Goal: Task Accomplishment & Management: Complete application form

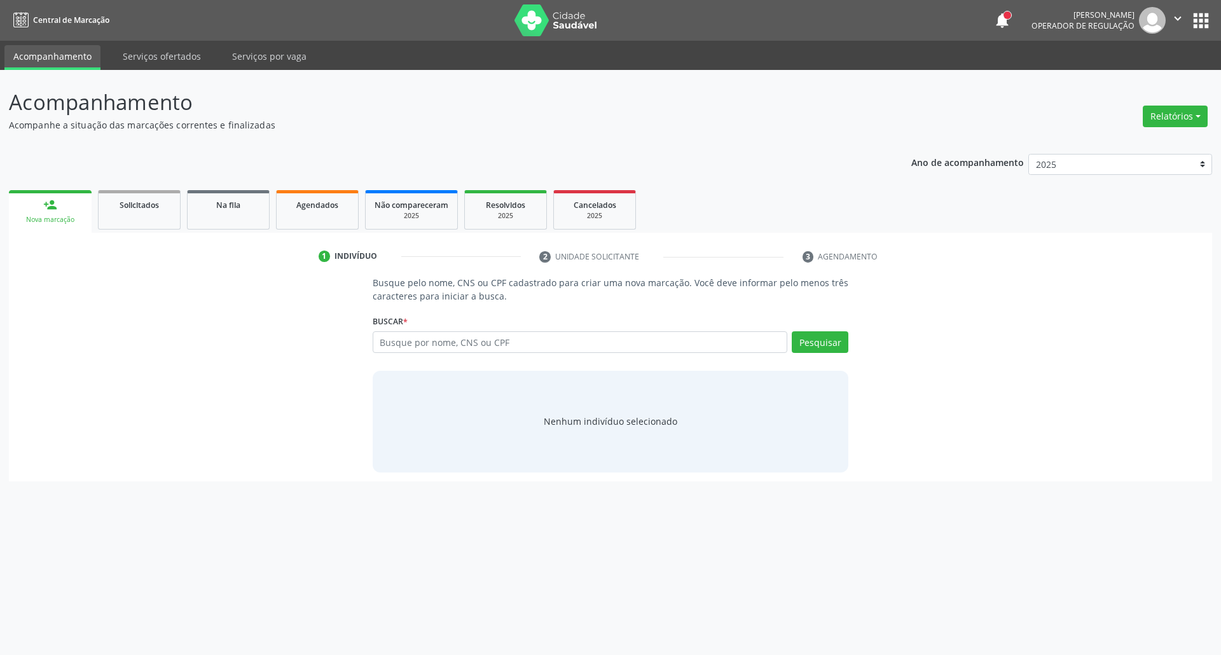
click at [471, 342] on input "text" at bounding box center [580, 342] width 415 height 22
type input "[PERSON_NAME]"
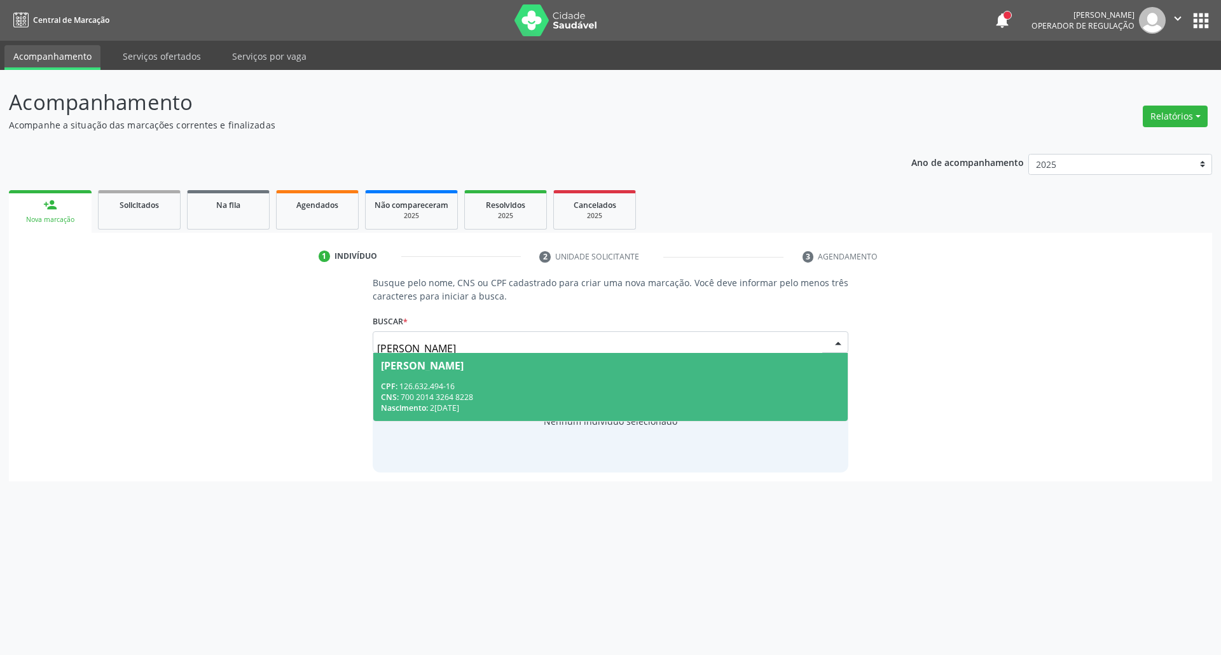
click at [593, 393] on div "CNS: 700 2014 3264 8228" at bounding box center [611, 397] width 460 height 11
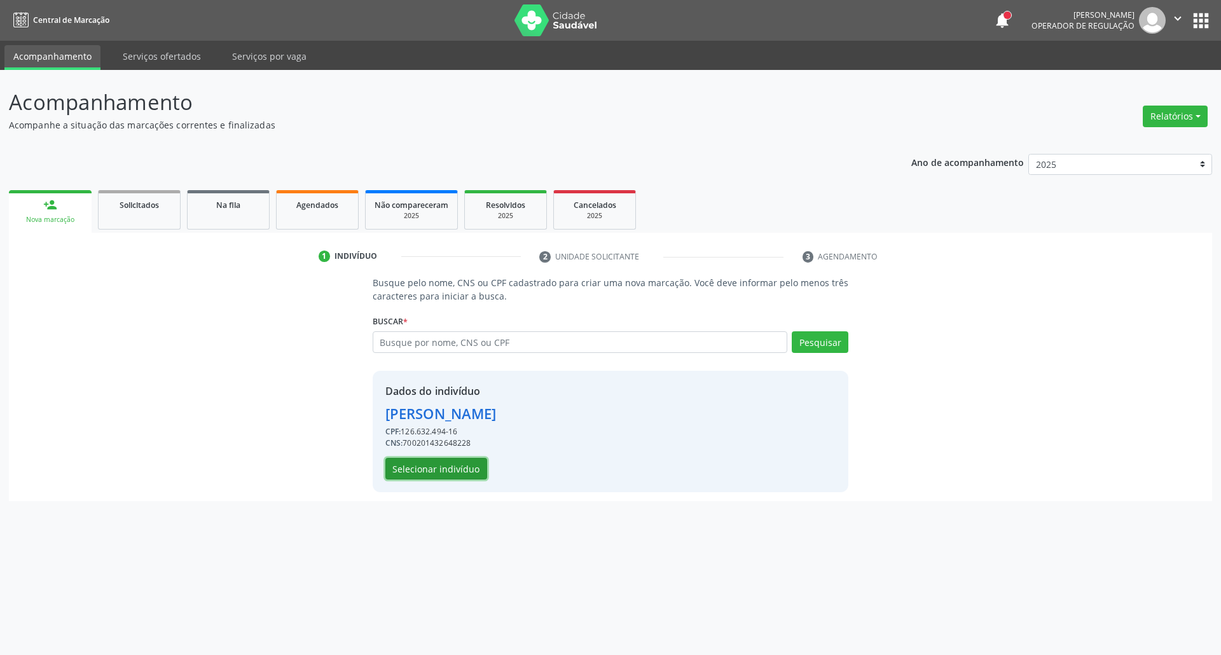
click at [444, 466] on button "Selecionar indivíduo" at bounding box center [437, 469] width 102 height 22
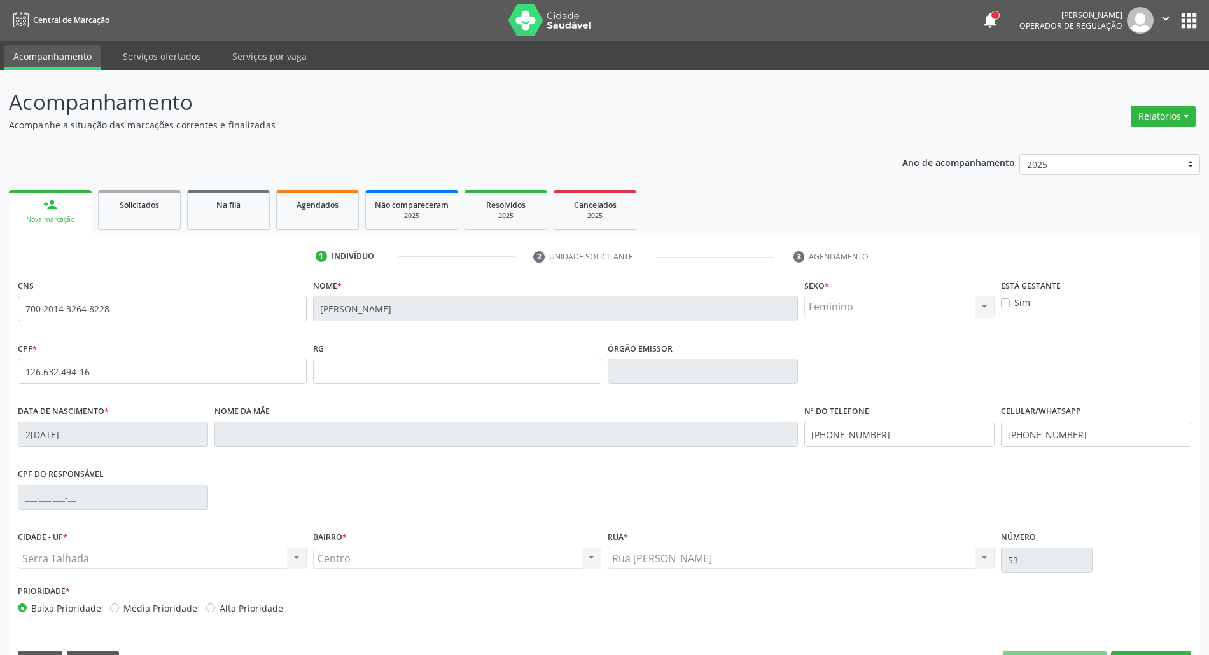
scroll to position [34, 0]
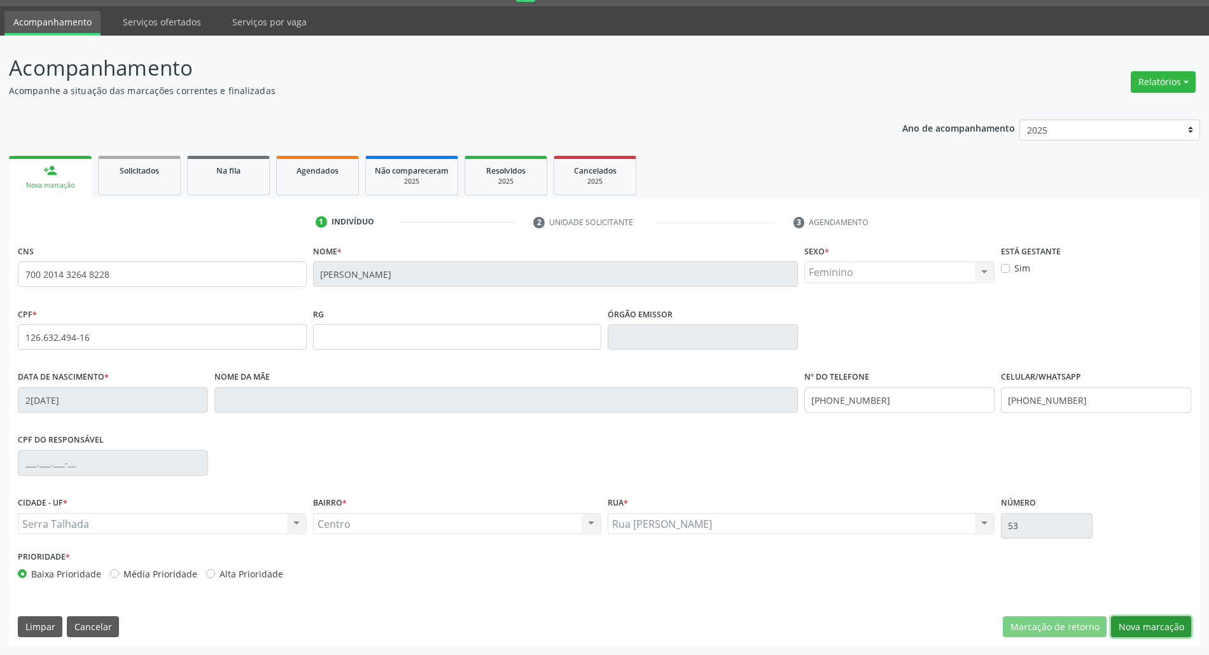
click at [1181, 617] on button "Nova marcação" at bounding box center [1151, 627] width 80 height 22
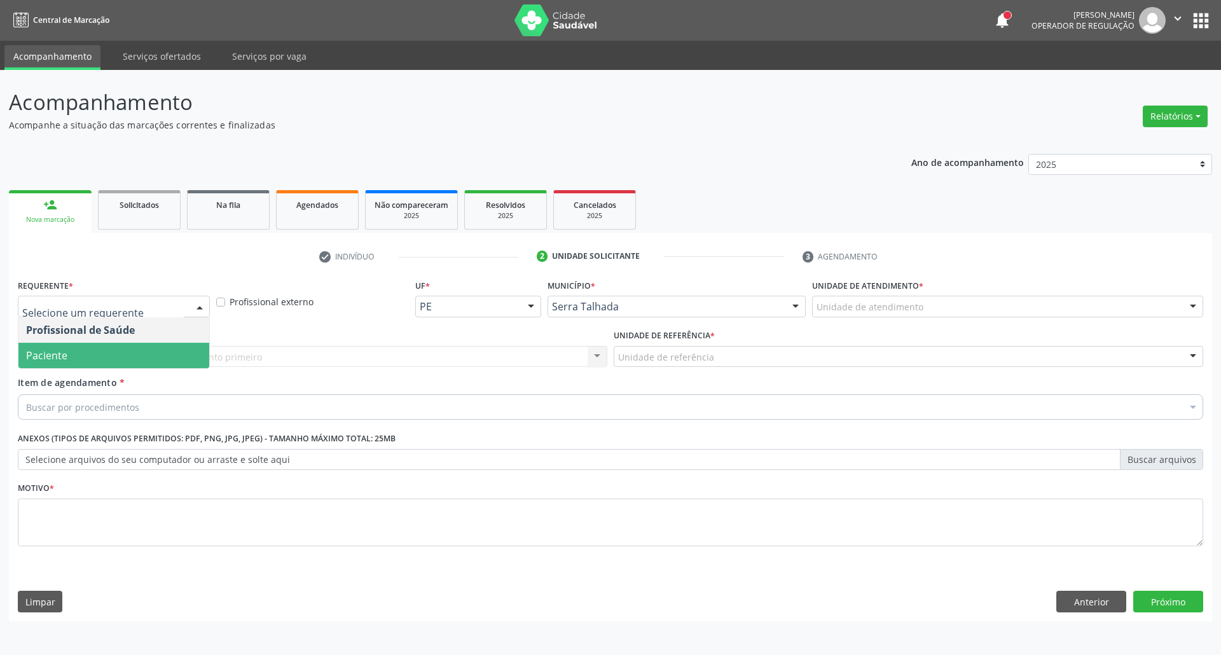
click at [144, 361] on span "Paciente" at bounding box center [113, 355] width 191 height 25
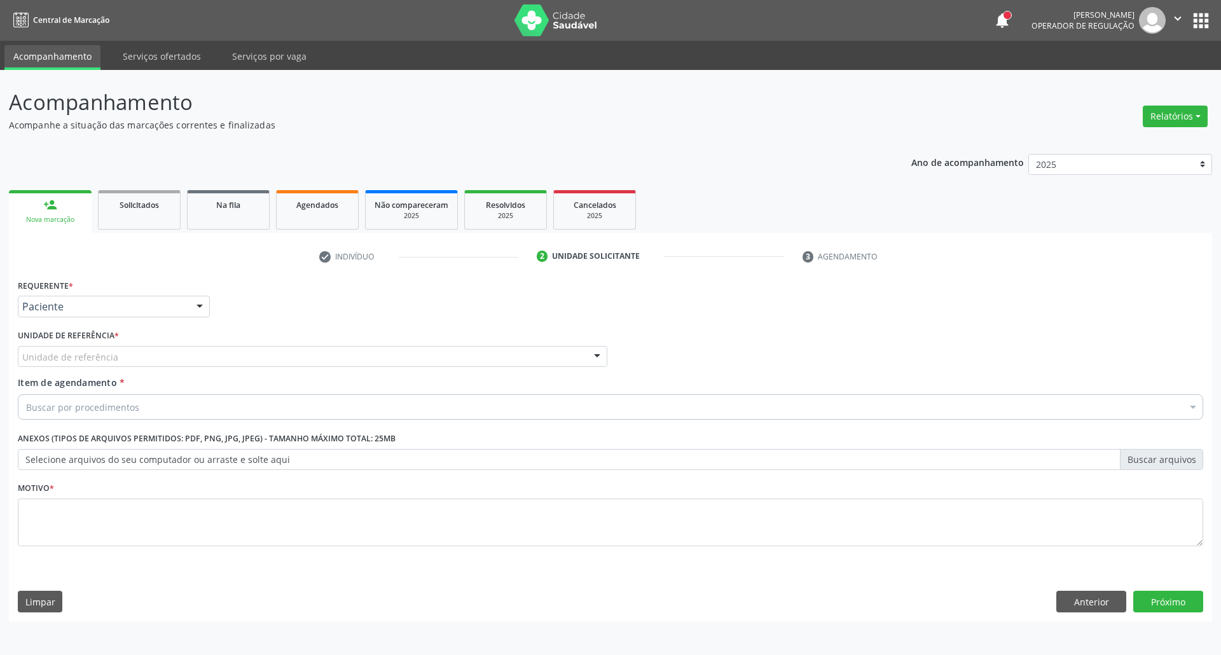
click at [144, 357] on div "Unidade de referência" at bounding box center [313, 357] width 590 height 22
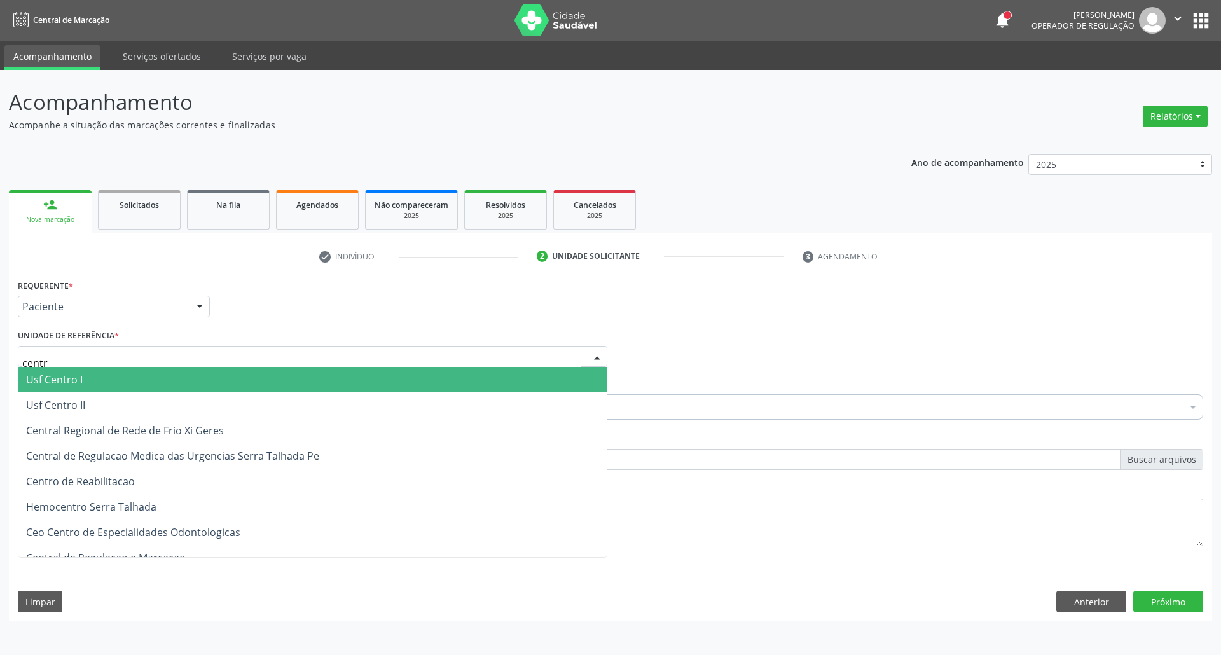
type input "centro"
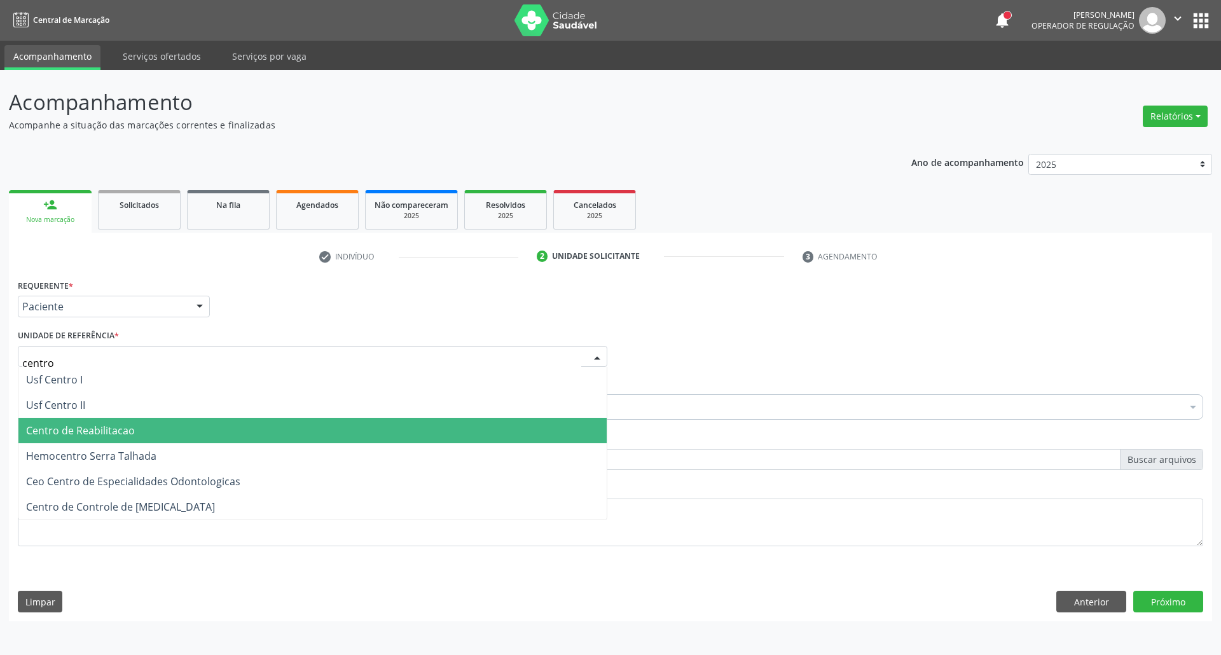
click at [59, 431] on span "Centro de Reabilitacao" at bounding box center [80, 431] width 109 height 14
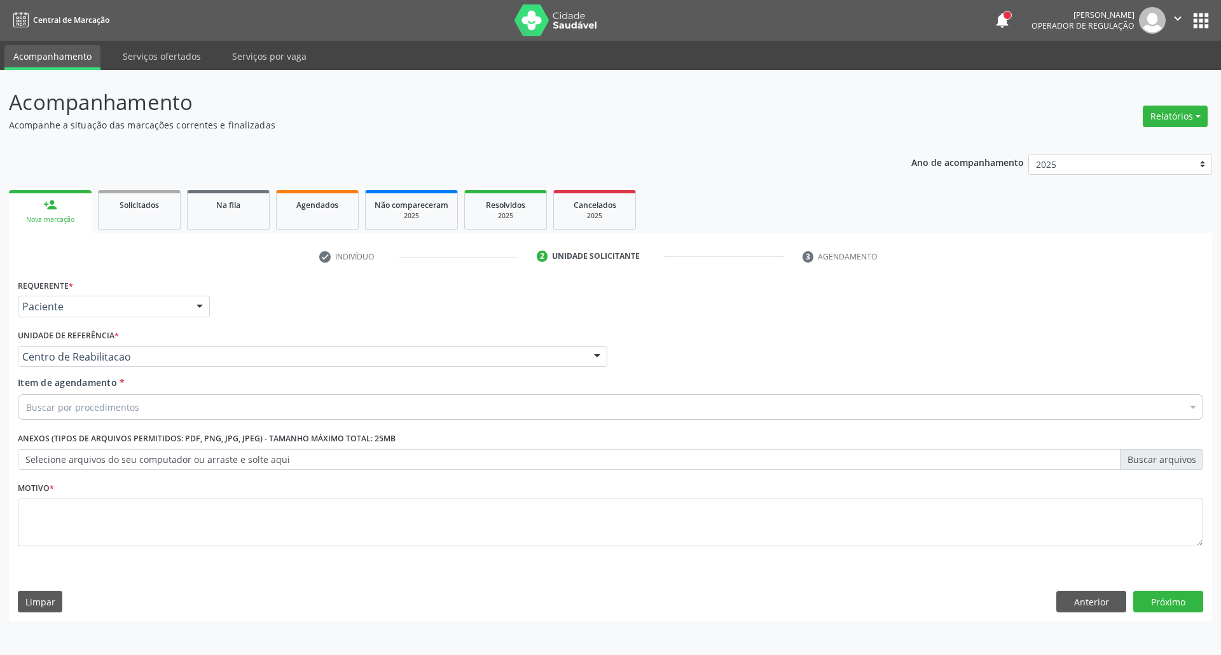
click at [67, 415] on div "Buscar por procedimentos" at bounding box center [611, 406] width 1186 height 25
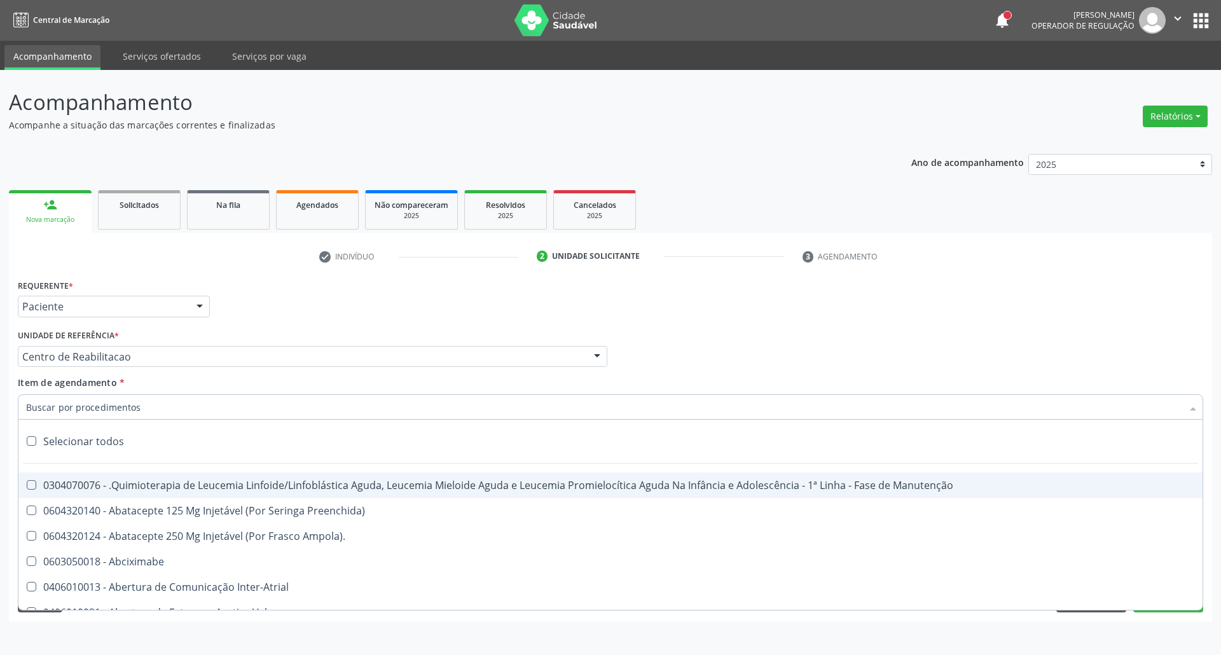
click at [62, 403] on input "Item de agendamento *" at bounding box center [604, 406] width 1157 height 25
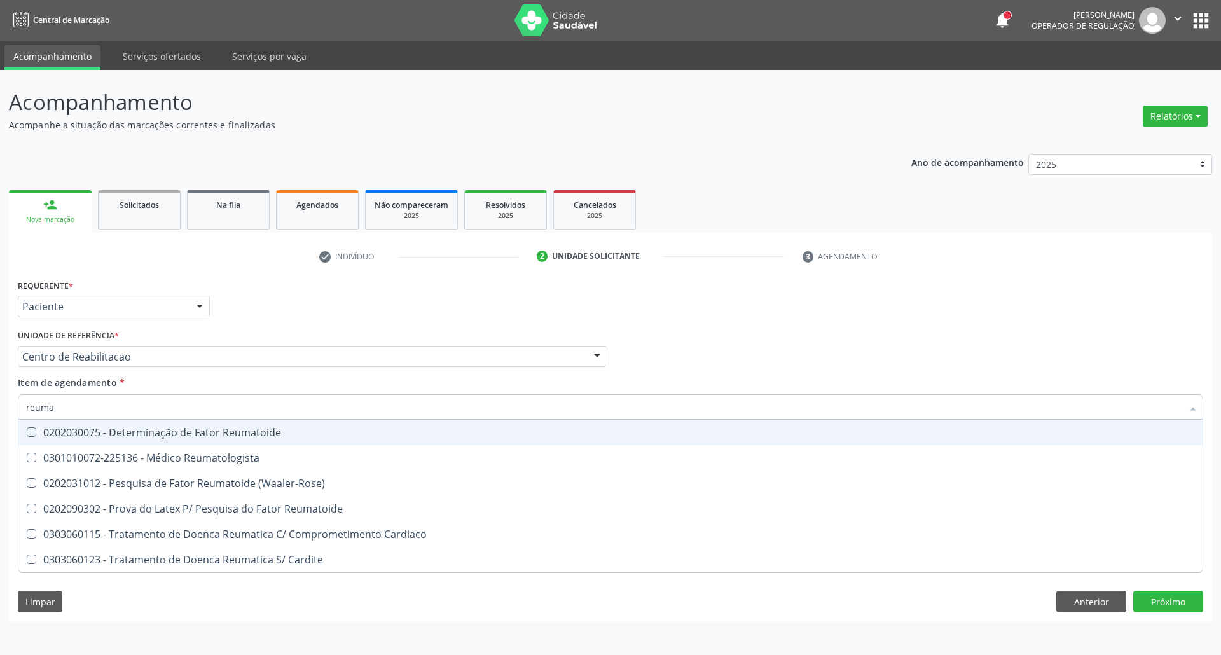
type input "reumat"
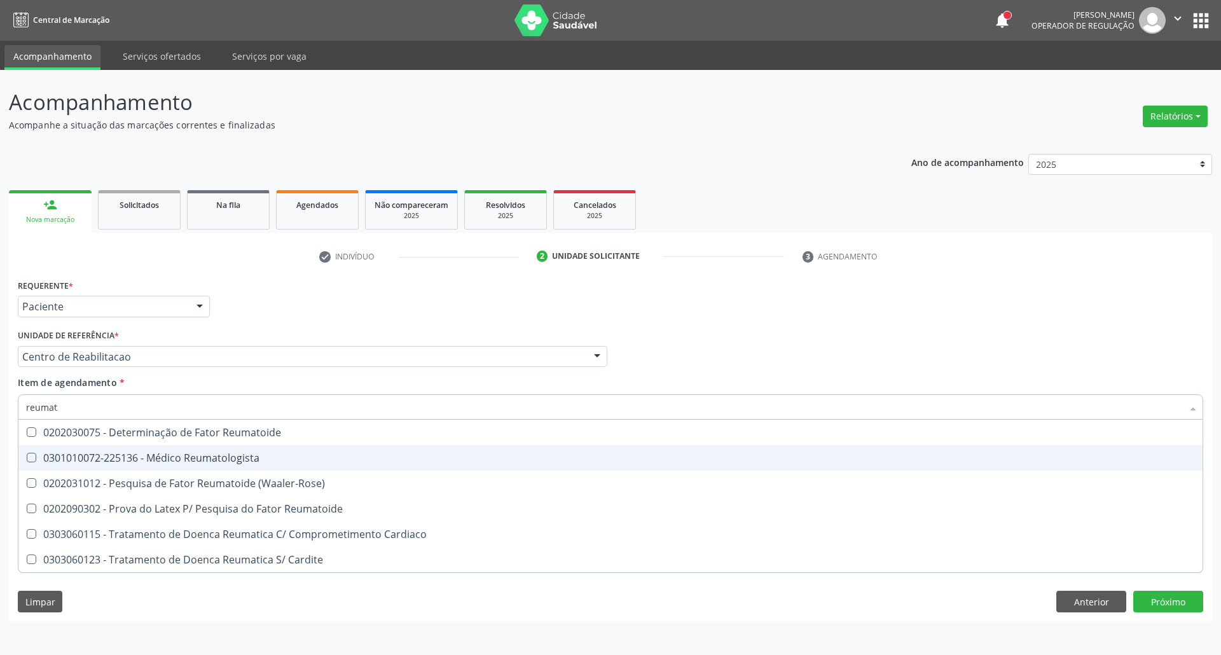
click at [88, 463] on div "0301010072-225136 - Médico Reumatologista" at bounding box center [610, 458] width 1169 height 10
checkbox Reumatologista "true"
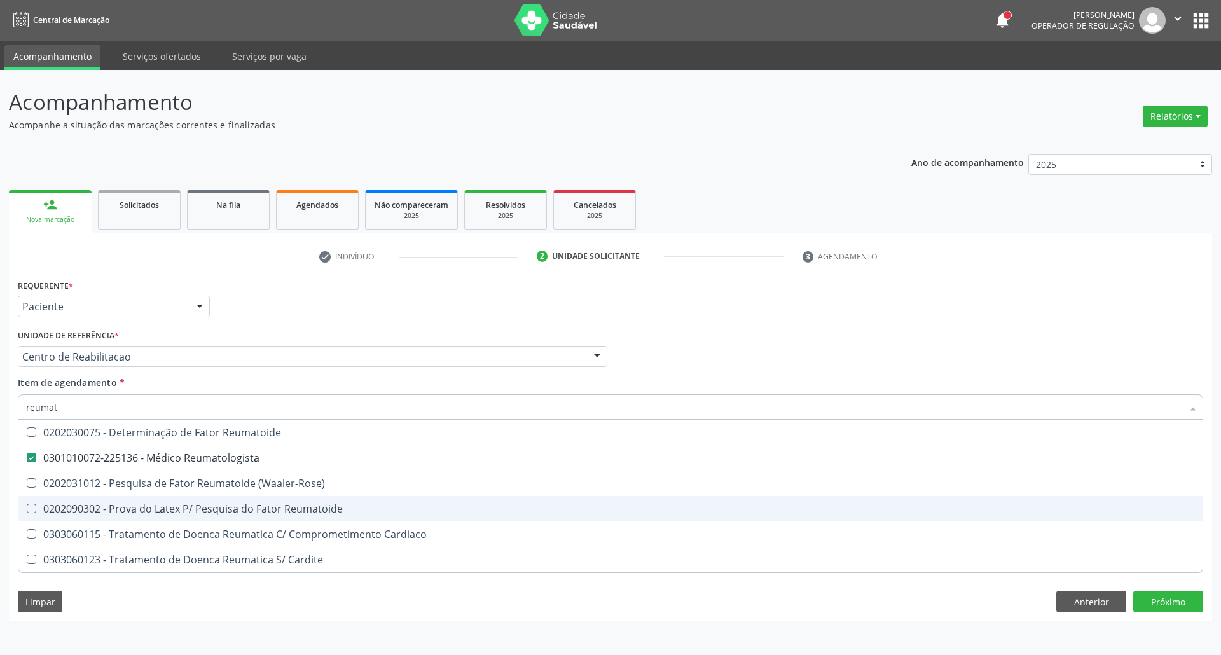
drag, startPoint x: 253, startPoint y: 639, endPoint x: 246, endPoint y: 581, distance: 58.3
click at [253, 639] on div "Acompanhamento Acompanhe a situação das marcações correntes e finalizadas Relat…" at bounding box center [610, 362] width 1221 height 585
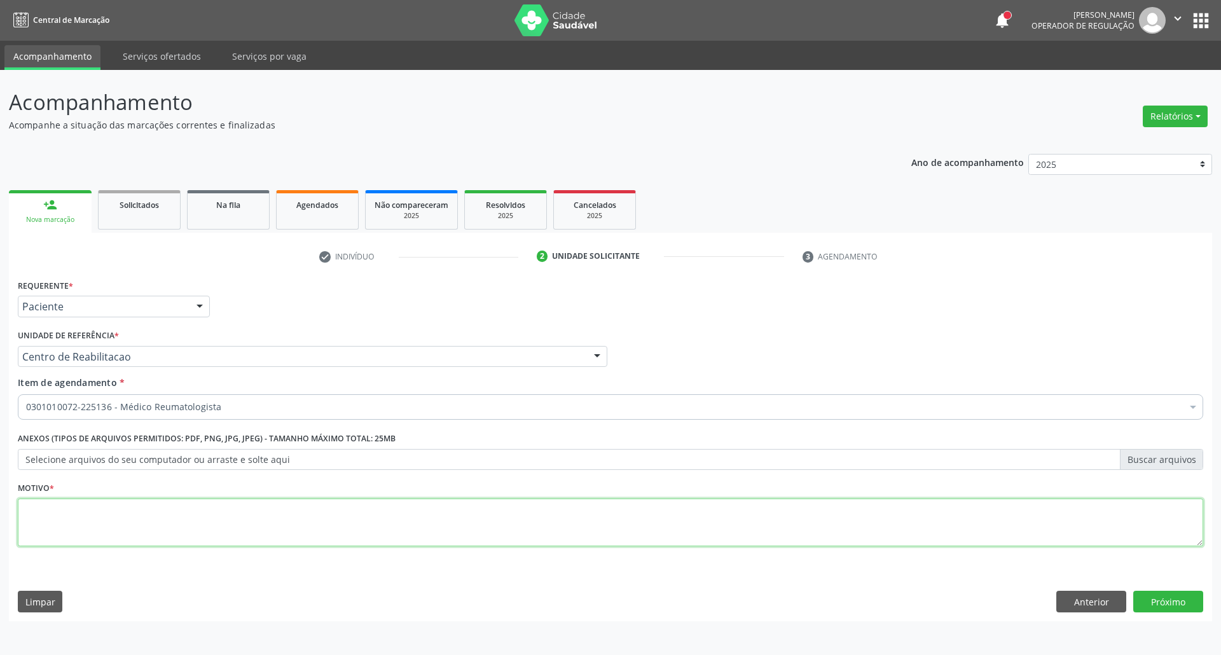
drag, startPoint x: 239, startPoint y: 539, endPoint x: 221, endPoint y: 527, distance: 21.5
click at [238, 538] on textarea at bounding box center [611, 523] width 1186 height 48
type textarea "."
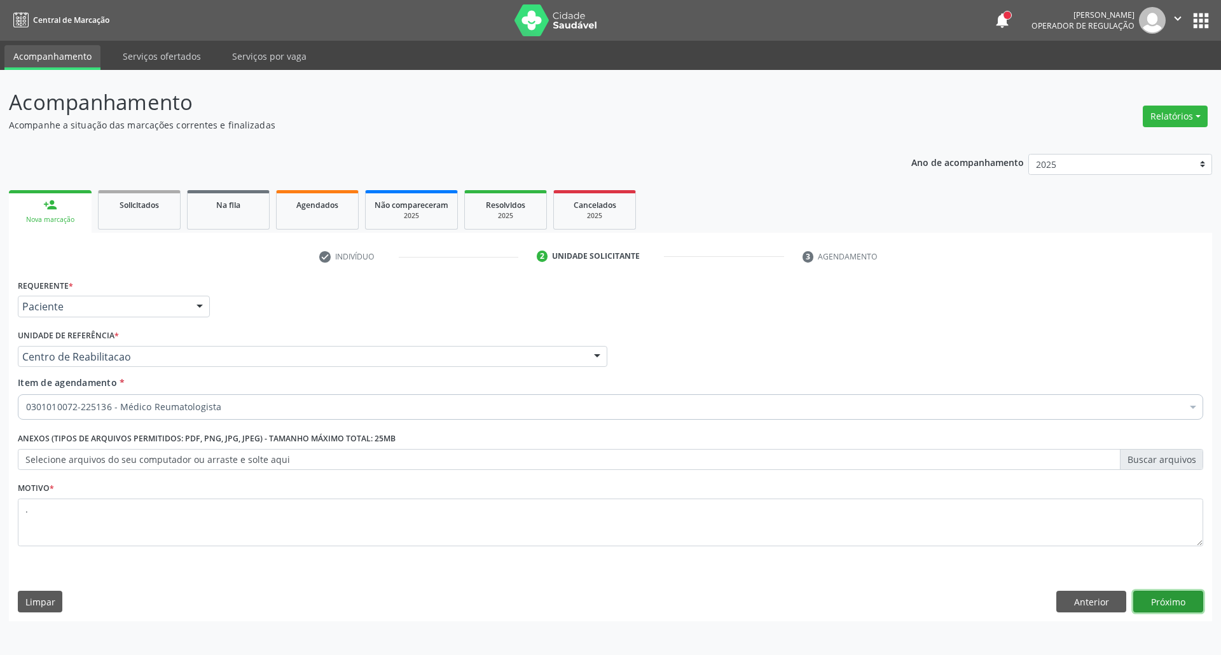
click at [1169, 601] on button "Próximo" at bounding box center [1169, 602] width 70 height 22
